Goal: Information Seeking & Learning: Find specific fact

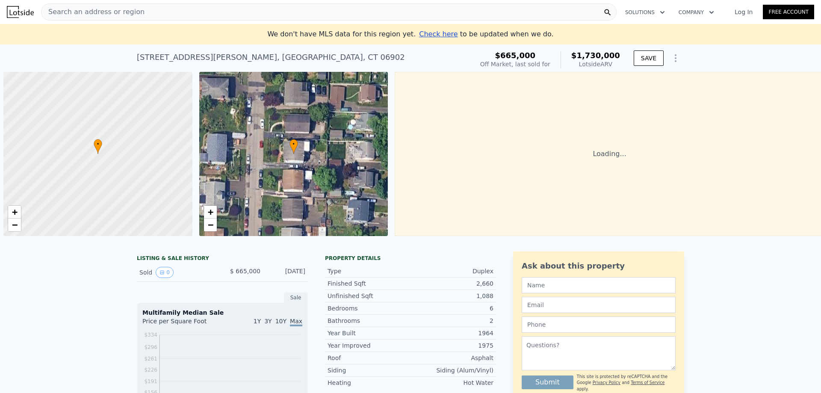
scroll to position [0, 3]
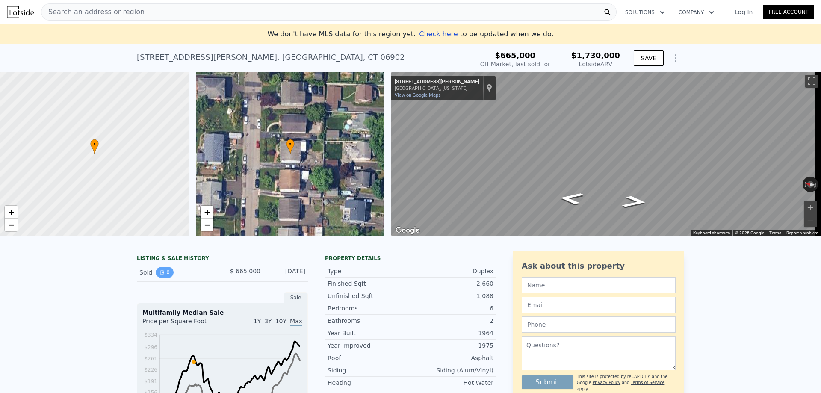
click at [160, 276] on button "0" at bounding box center [165, 272] width 18 height 11
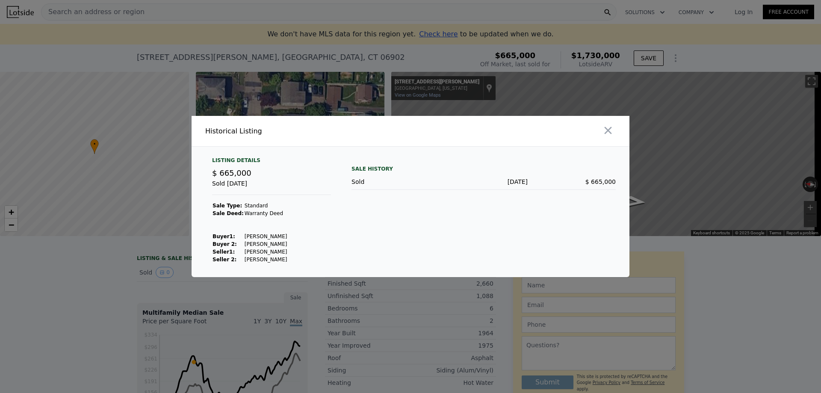
click at [159, 275] on div at bounding box center [410, 196] width 821 height 393
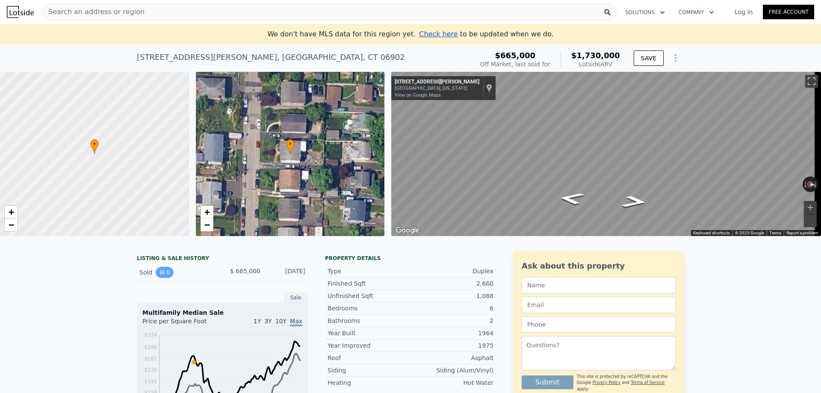
click at [158, 276] on button "0" at bounding box center [165, 272] width 18 height 11
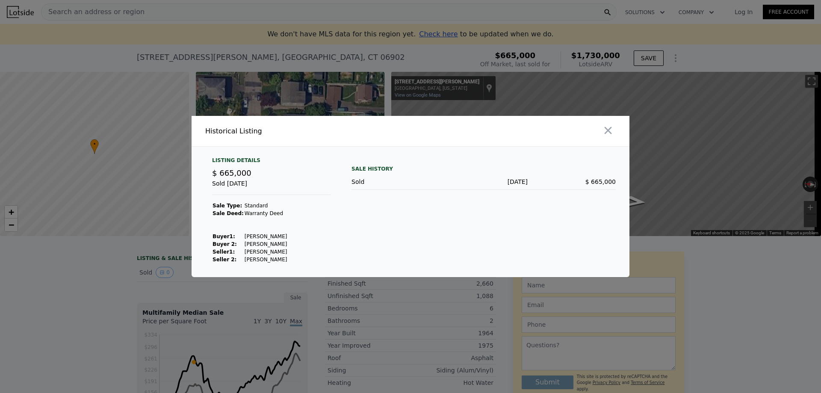
click at [157, 275] on div at bounding box center [410, 196] width 821 height 393
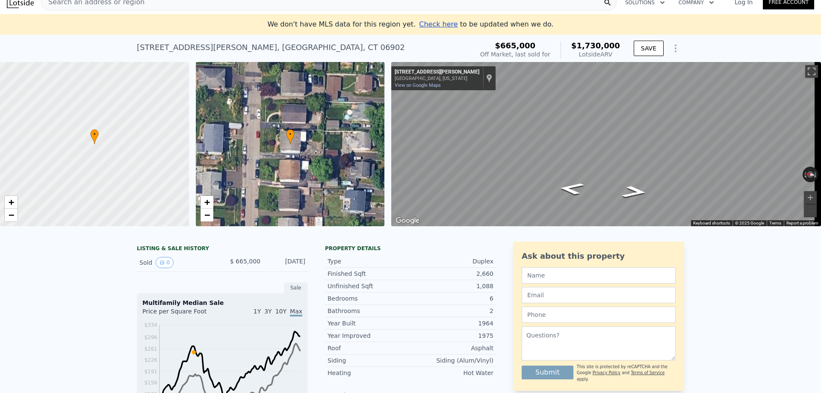
scroll to position [0, 0]
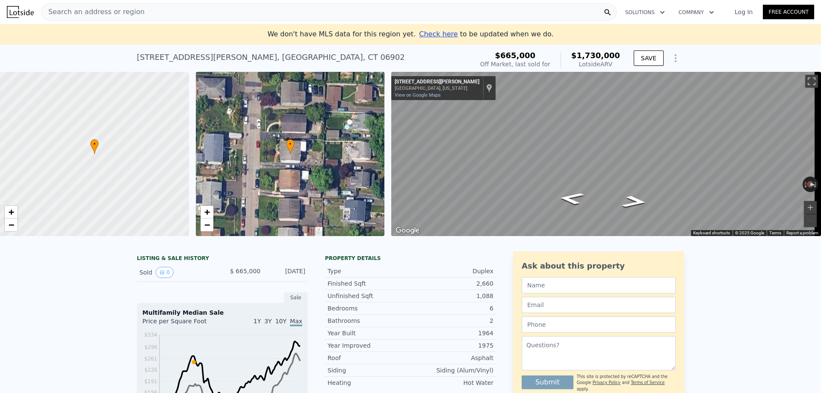
click at [106, 13] on span "Search an address or region" at bounding box center [92, 12] width 103 height 10
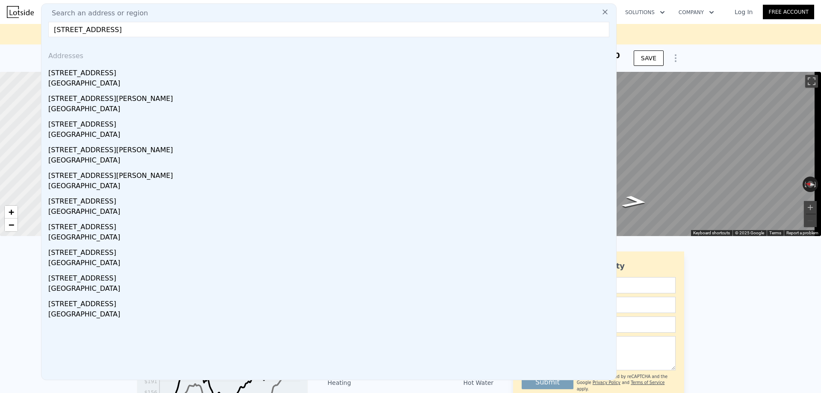
click at [71, 29] on input "[STREET_ADDRESS]" at bounding box center [328, 29] width 561 height 15
click at [97, 29] on input "[STREET_ADDRESS]" at bounding box center [328, 29] width 561 height 15
type input "[STREET_ADDRESS][PERSON_NAME]"
